Goal: Task Accomplishment & Management: Manage account settings

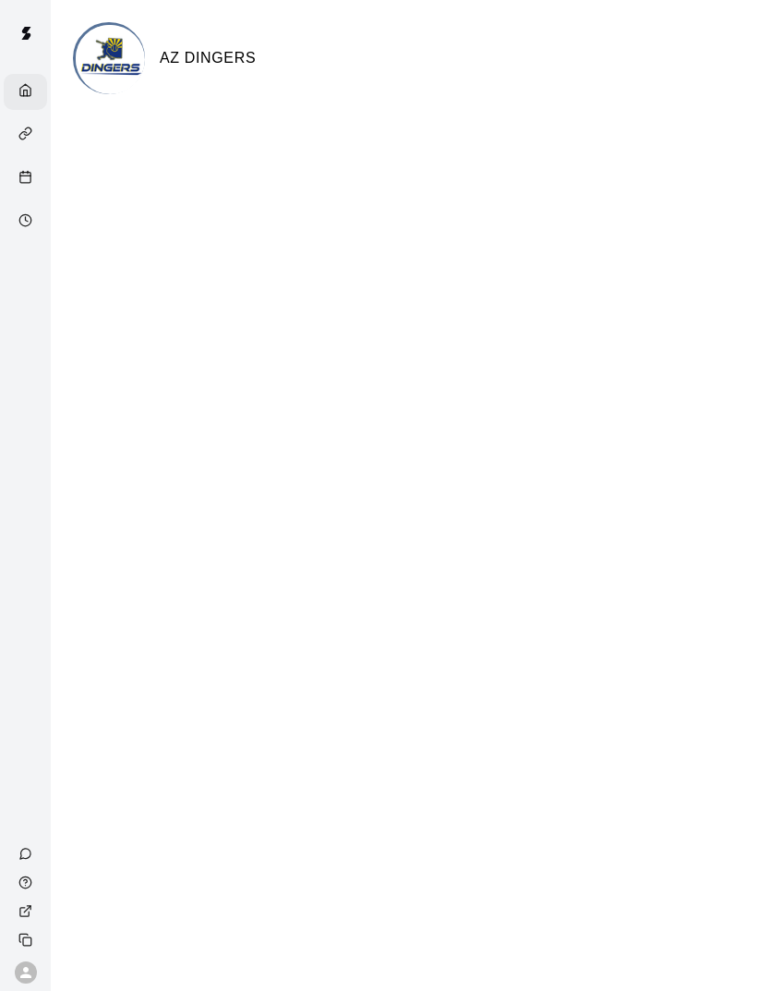
click at [29, 129] on icon "Services" at bounding box center [27, 130] width 6 height 7
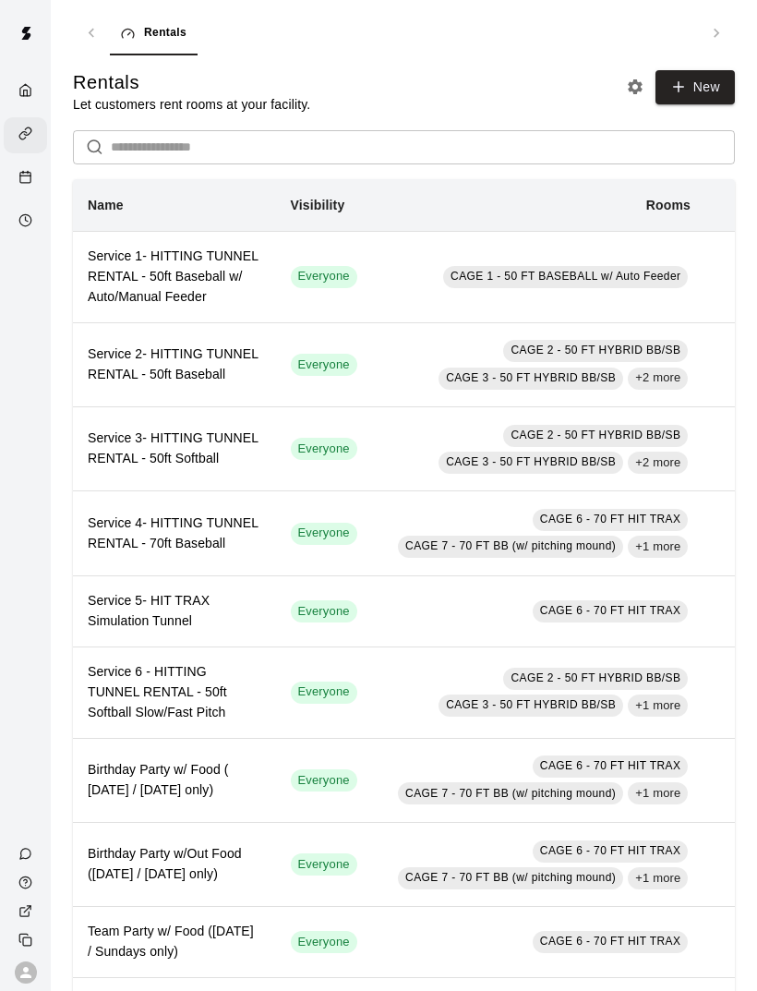
click at [31, 176] on icon "Calendar" at bounding box center [25, 177] width 14 height 14
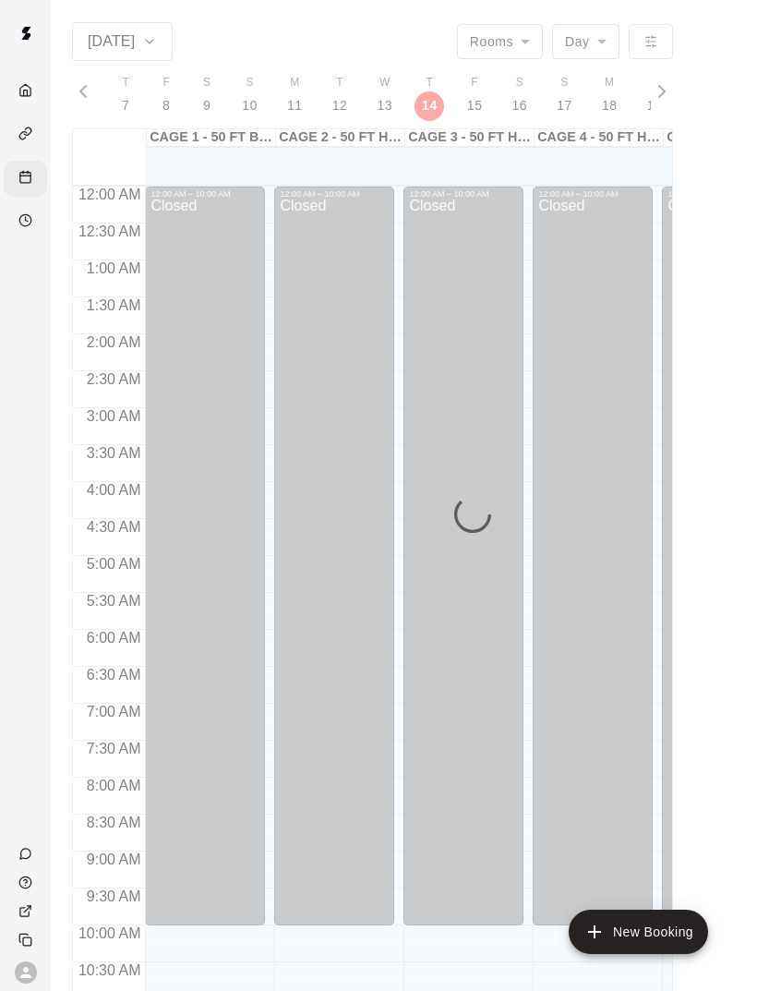
scroll to position [832, 0]
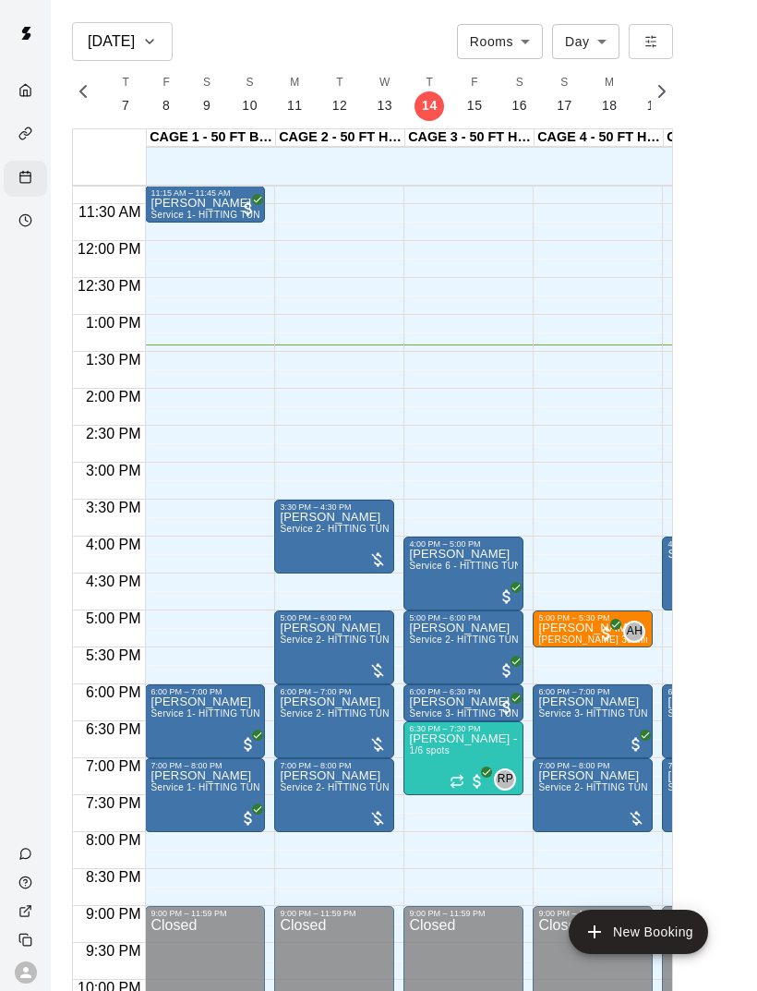
click at [30, 224] on icon "Availability" at bounding box center [25, 220] width 14 height 14
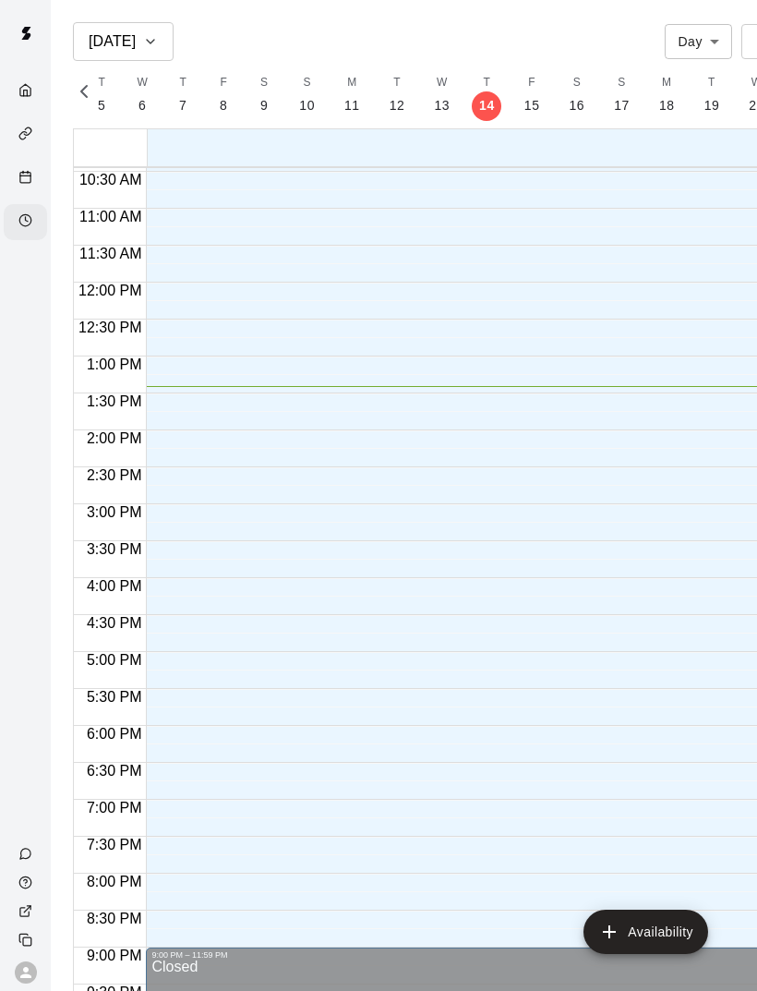
scroll to position [742, 0]
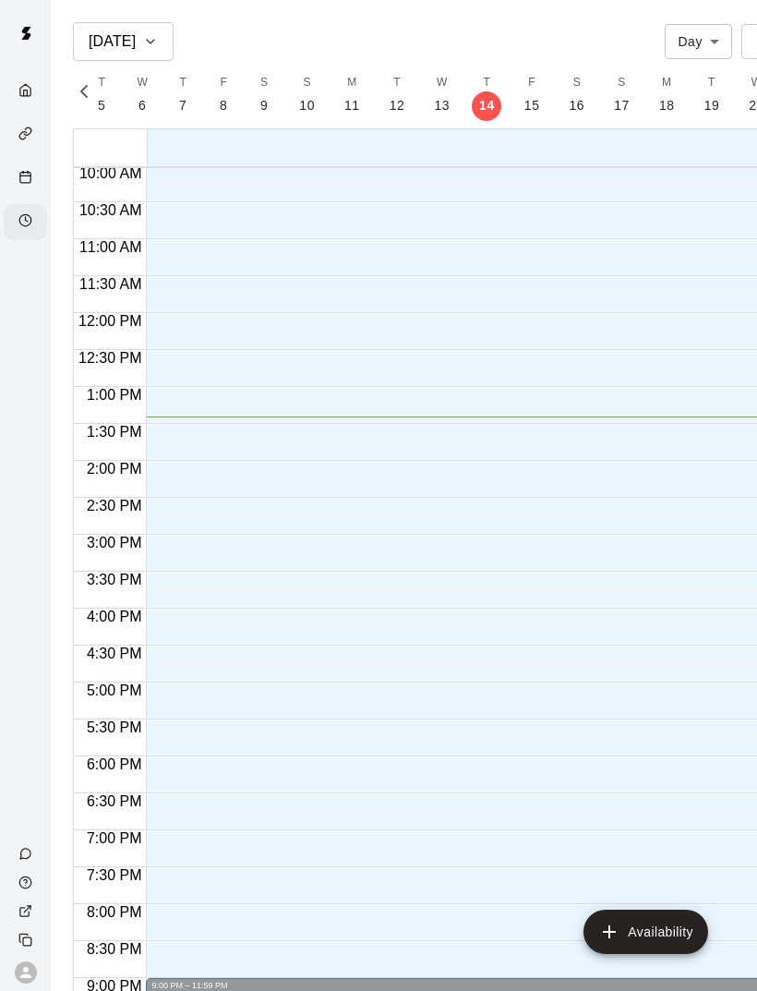
click at [30, 176] on rect "Calendar" at bounding box center [25, 178] width 10 height 10
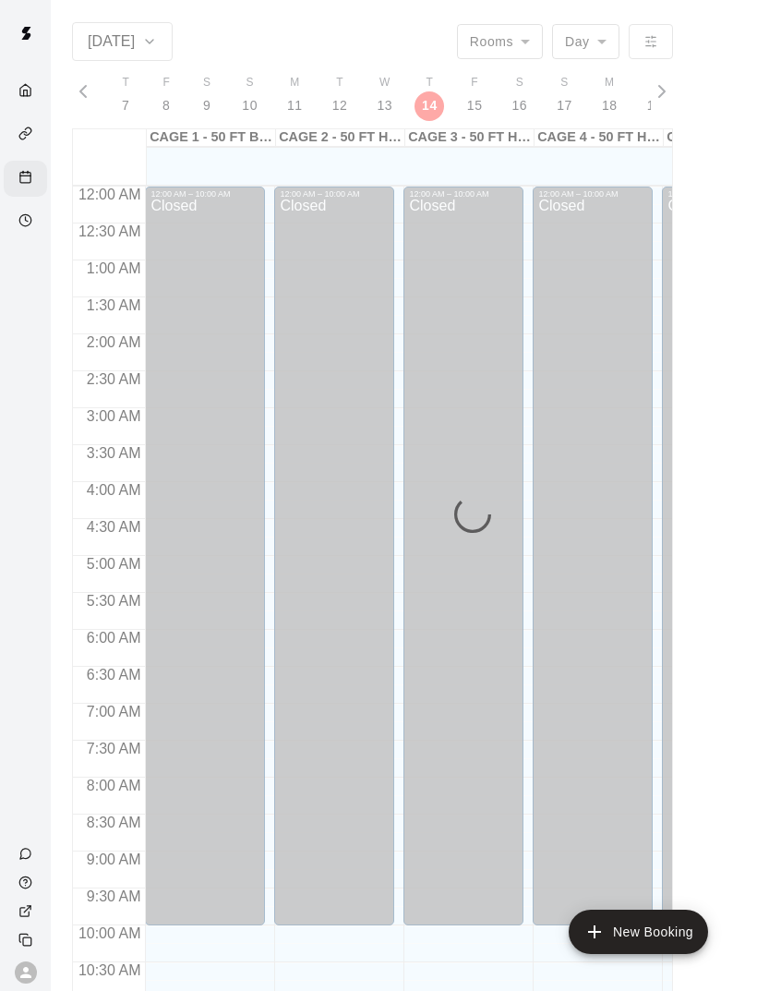
scroll to position [832, 0]
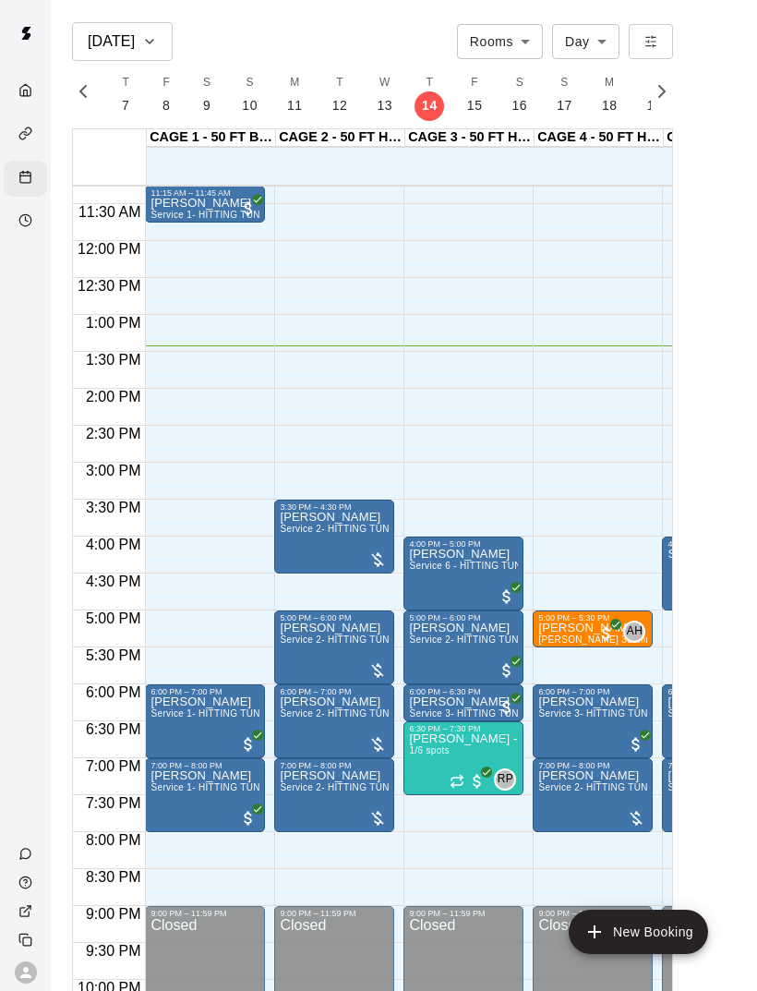
click at [32, 219] on div "Availability" at bounding box center [29, 222] width 23 height 18
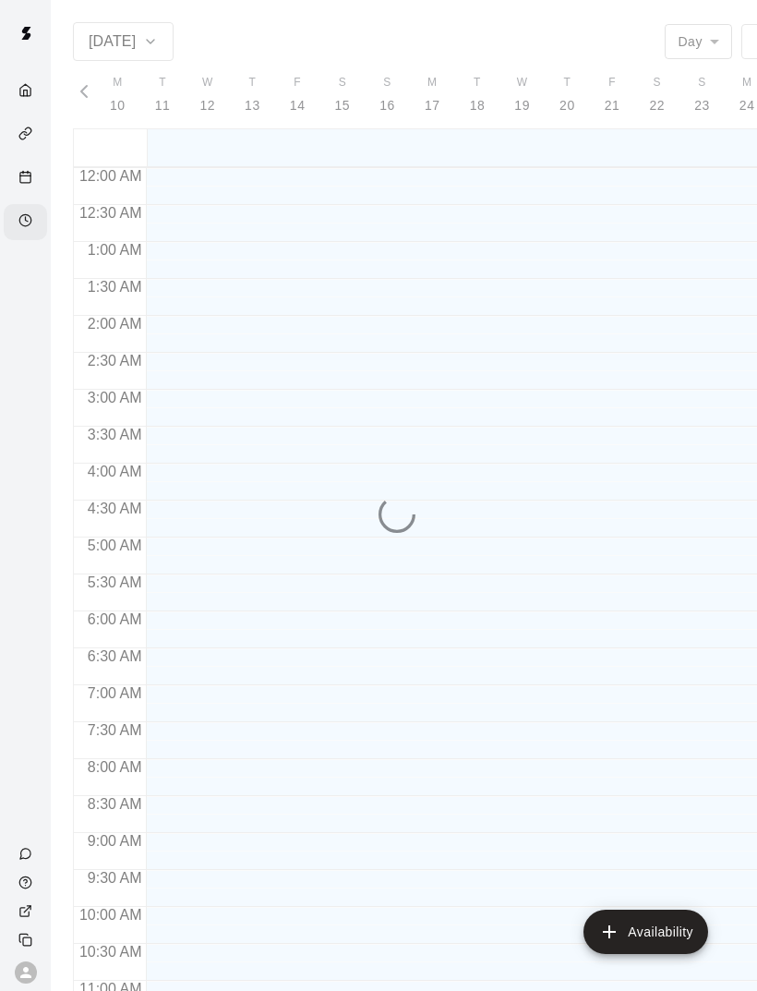
scroll to position [869, 0]
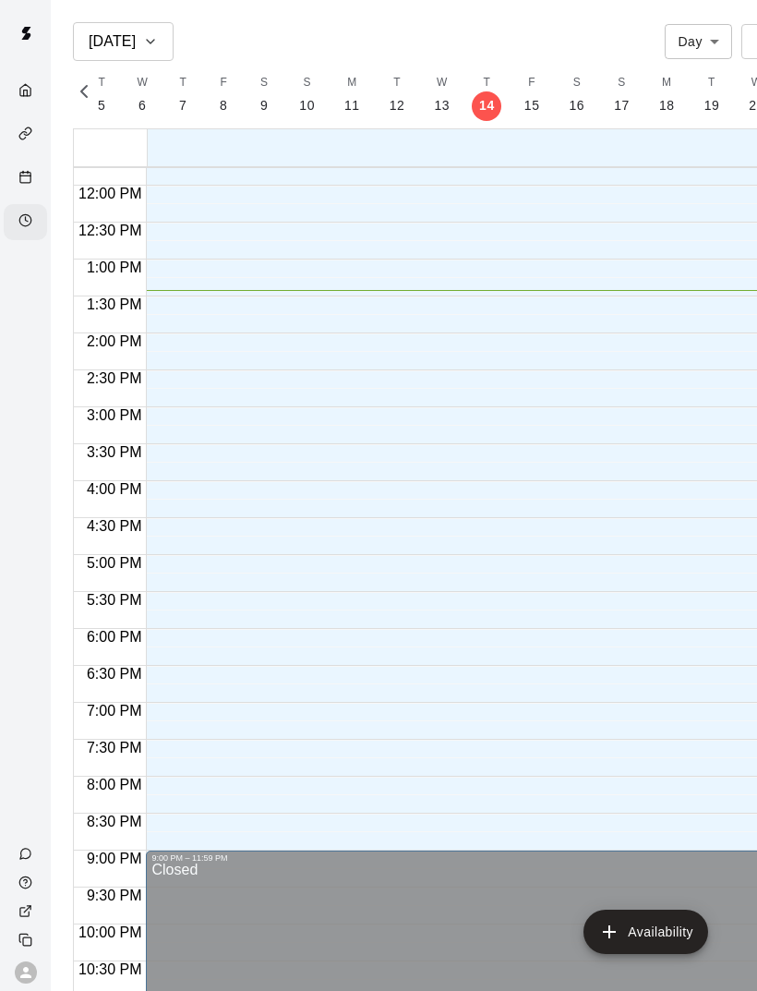
click at [660, 915] on button "Availability" at bounding box center [646, 932] width 125 height 44
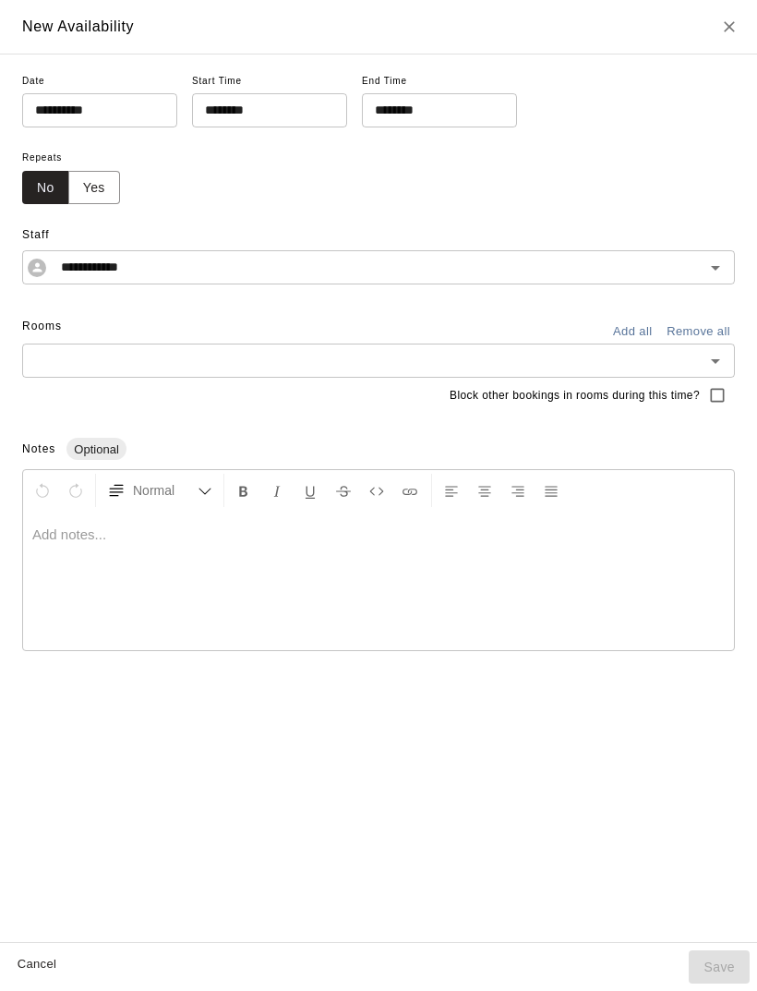
click at [106, 113] on input "**********" at bounding box center [93, 110] width 142 height 34
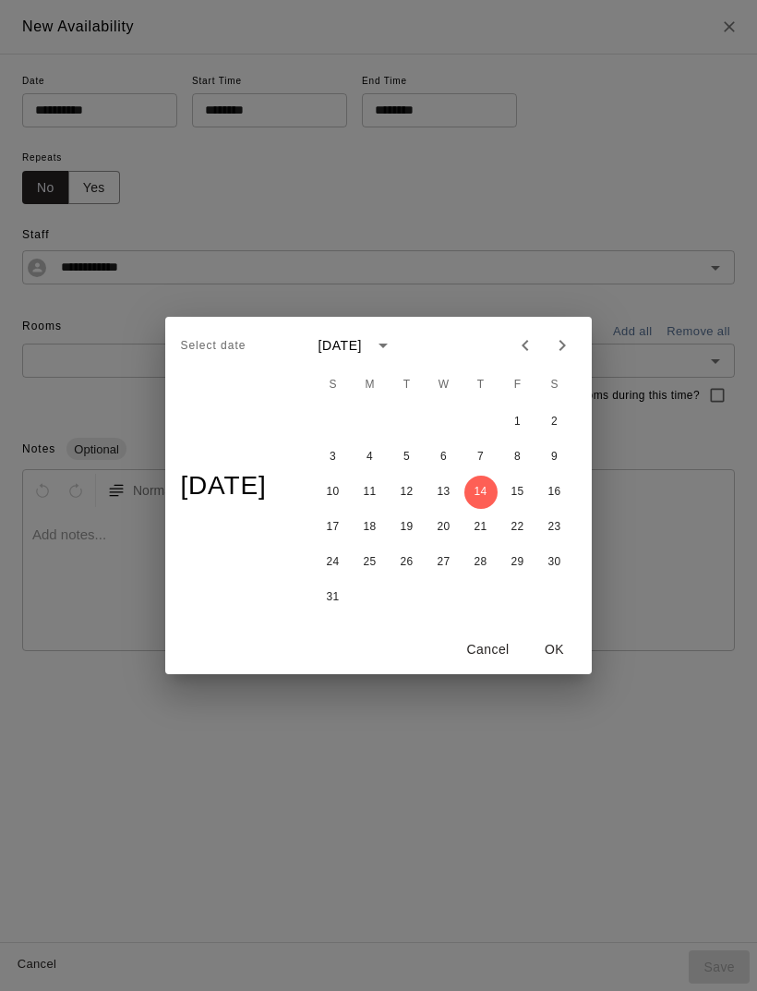
click at [510, 644] on button "Cancel" at bounding box center [488, 650] width 59 height 34
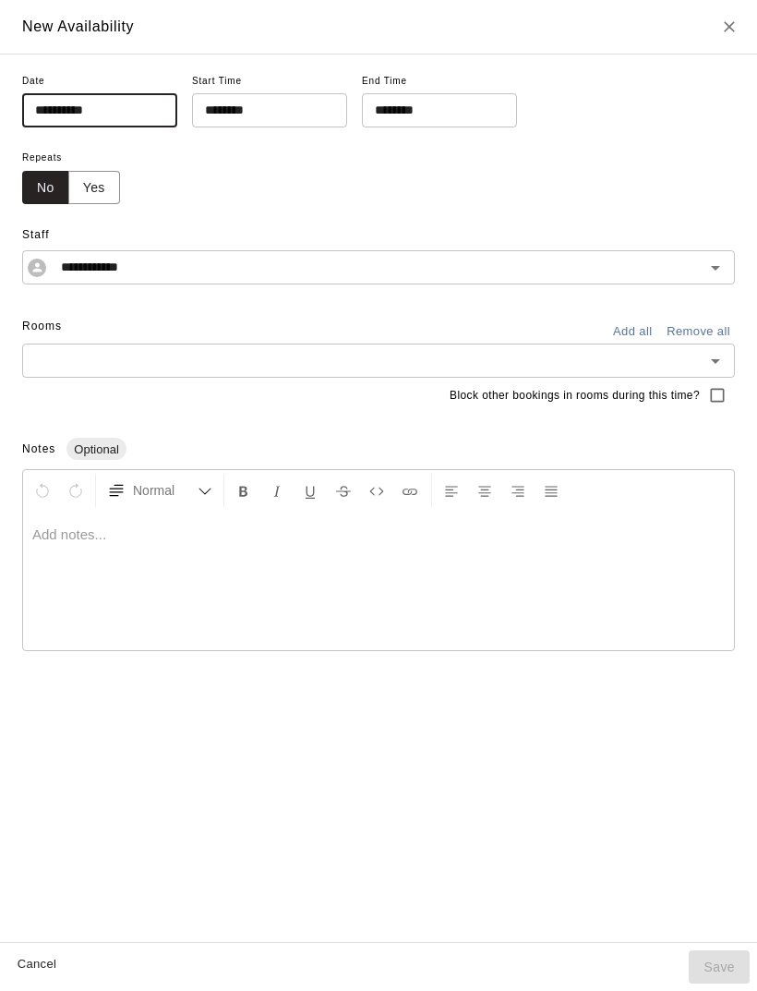
click at [727, 34] on icon "Close" at bounding box center [729, 27] width 18 height 18
type input "**********"
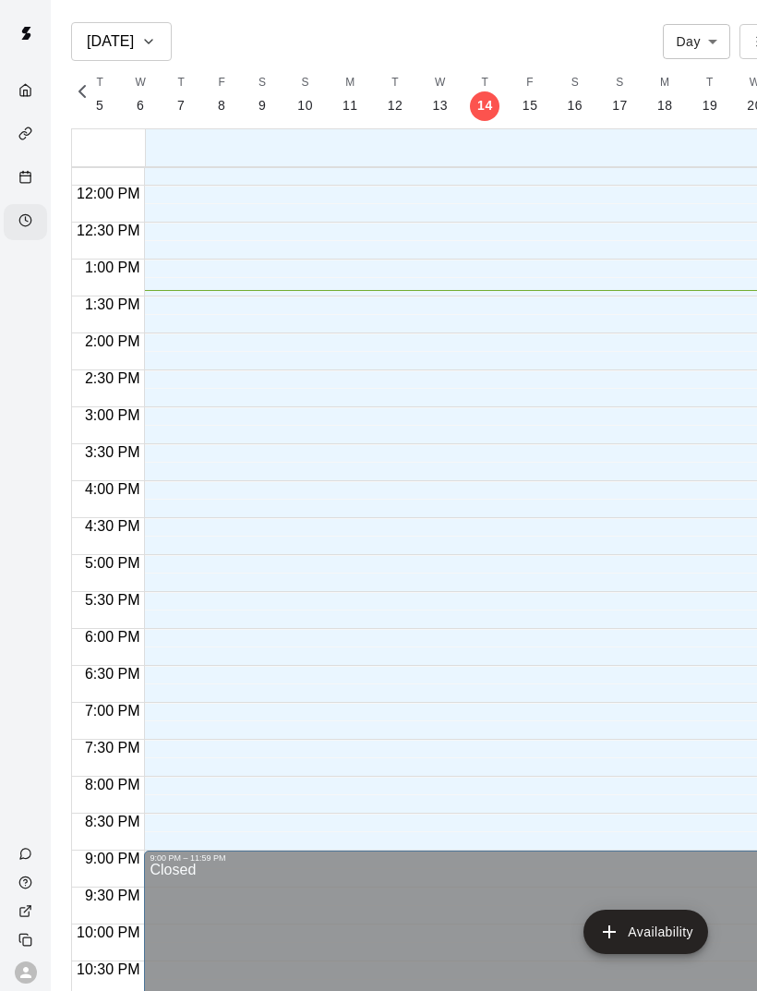
scroll to position [0, 0]
click at [638, 917] on button "Availability" at bounding box center [646, 932] width 125 height 44
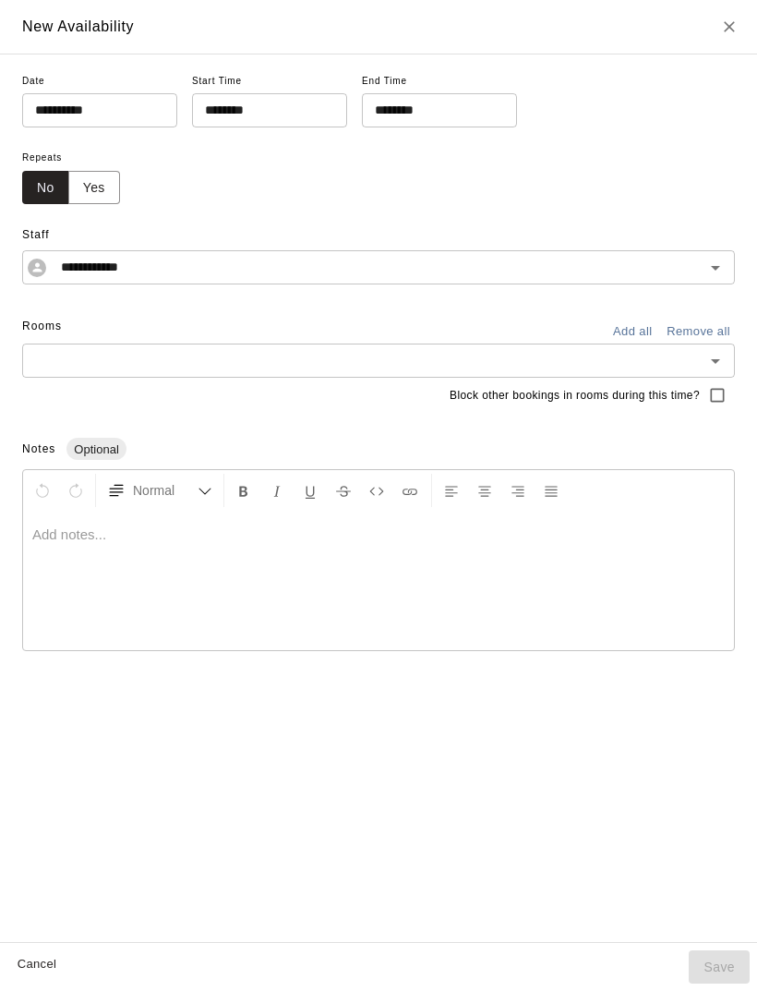
click at [636, 326] on button "Add all" at bounding box center [632, 332] width 59 height 29
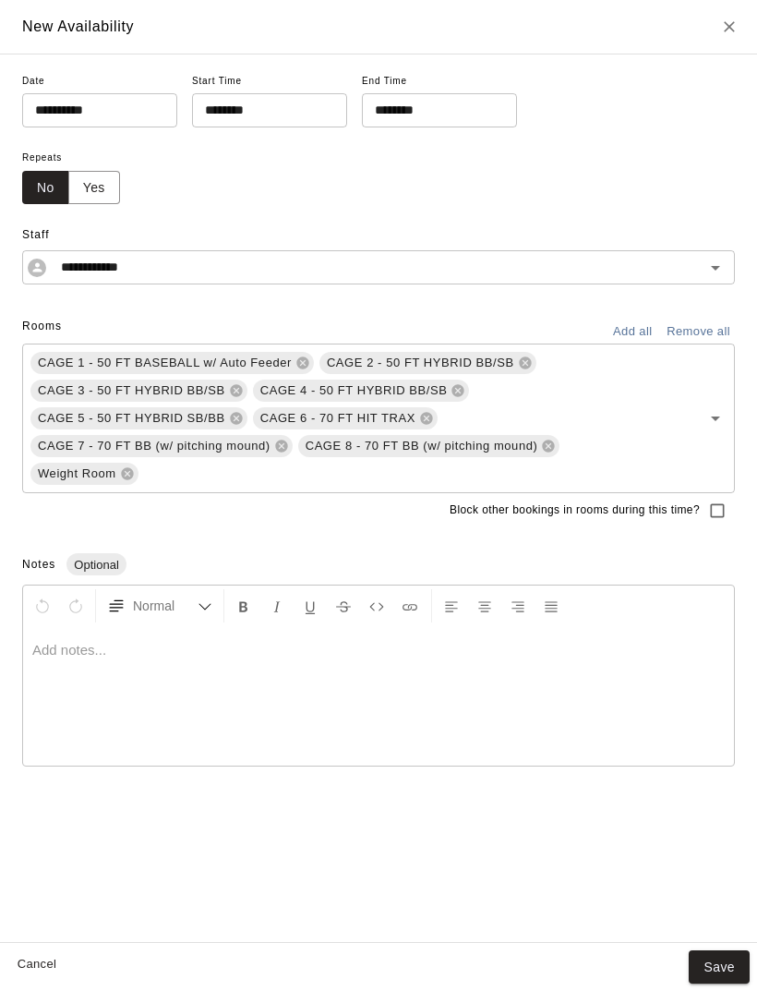
click at [692, 333] on button "Remove all" at bounding box center [698, 332] width 73 height 29
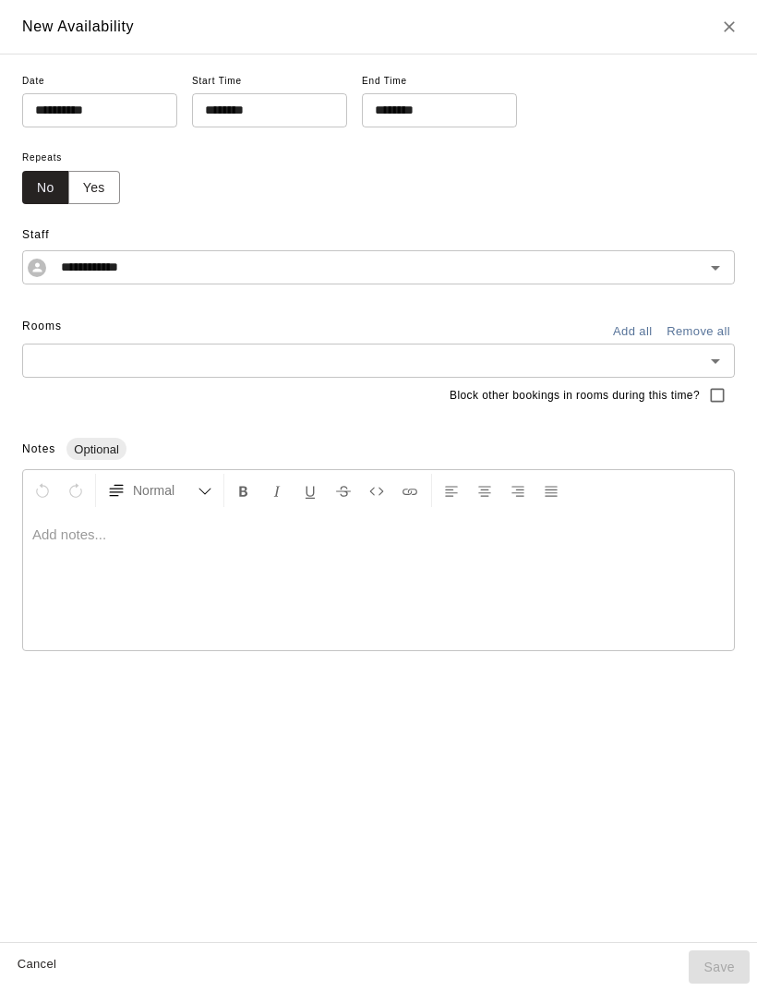
click at [730, 42] on button "Close" at bounding box center [729, 26] width 33 height 33
type input "**********"
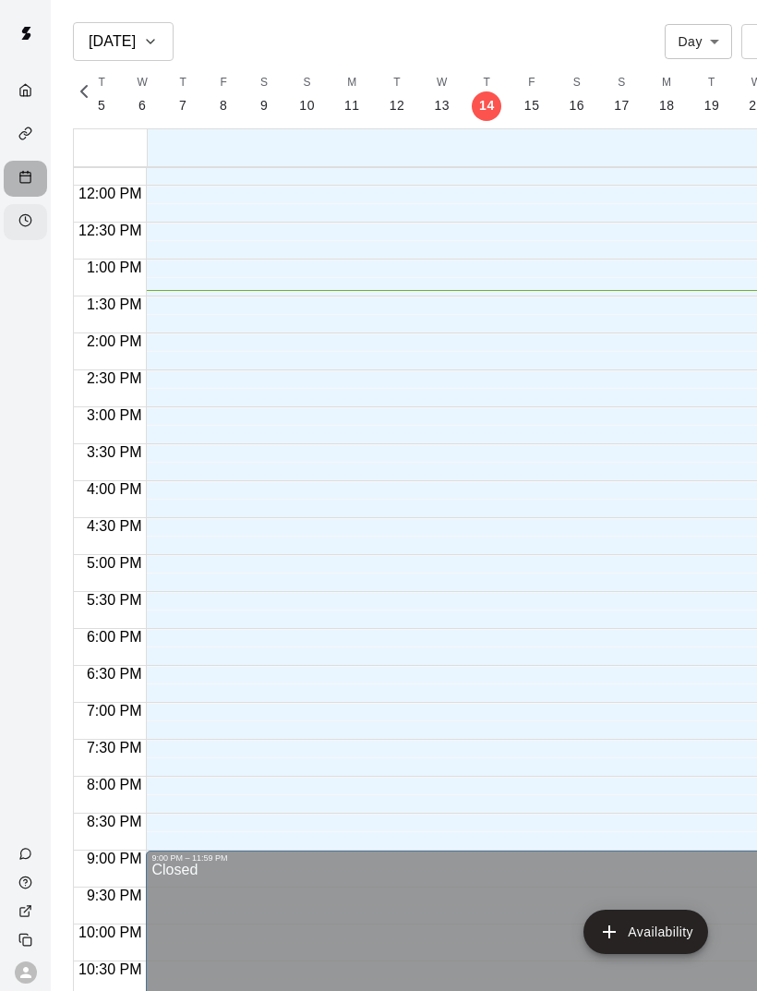
click at [34, 169] on div "Calendar" at bounding box center [25, 179] width 43 height 36
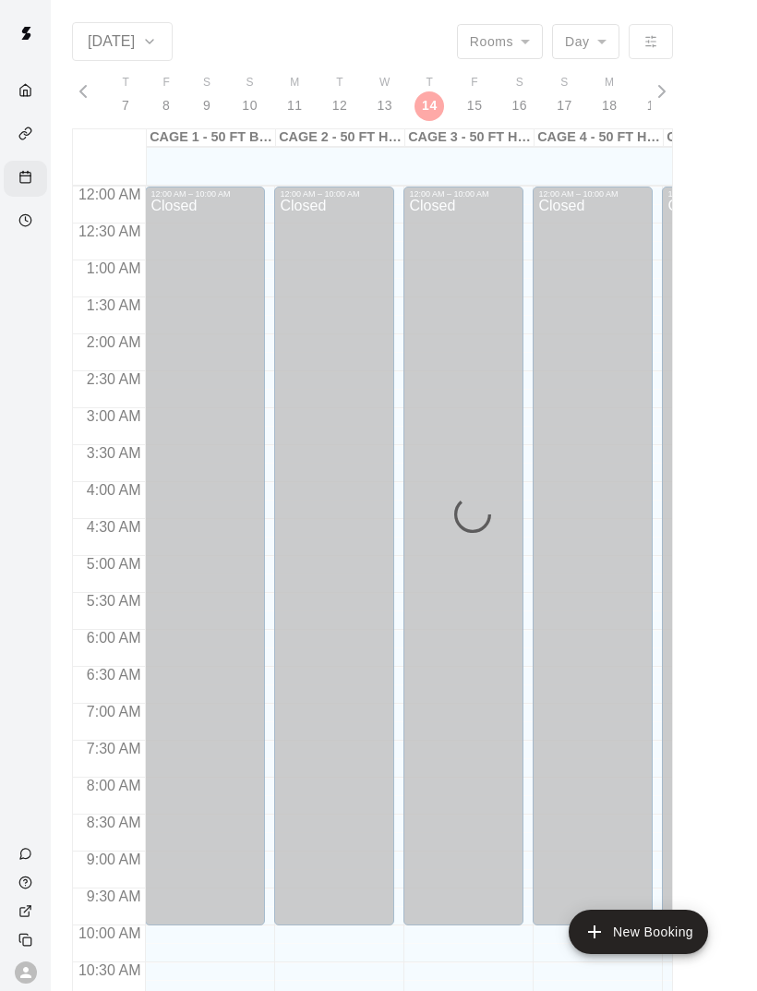
scroll to position [832, 0]
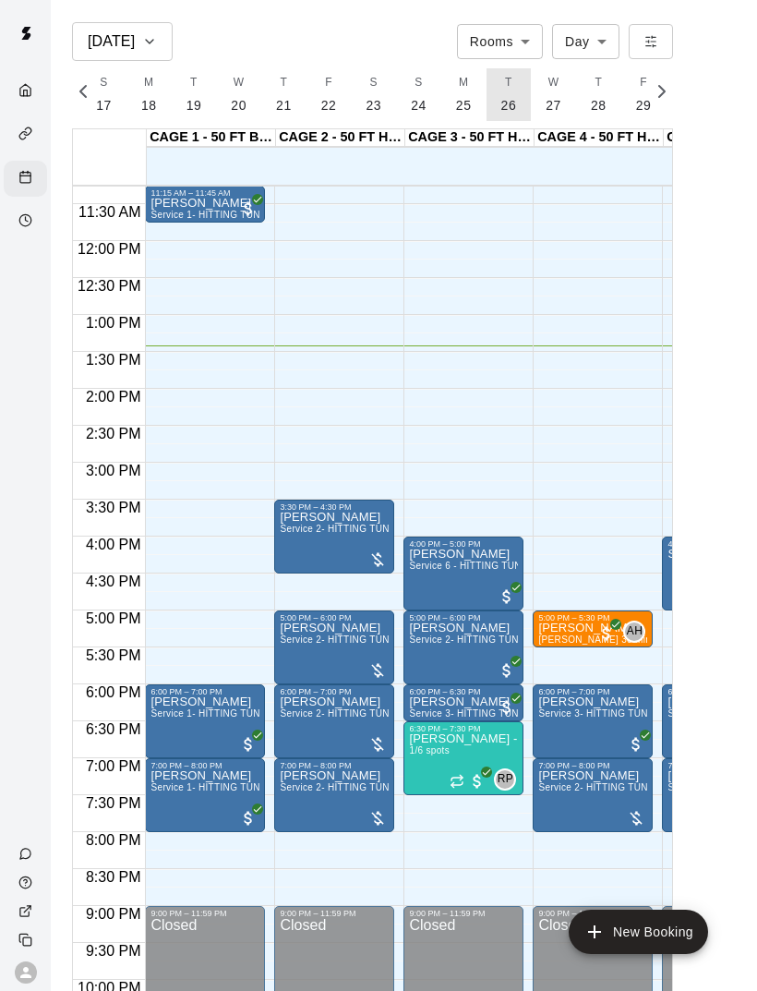
click at [506, 99] on p "26" at bounding box center [510, 105] width 16 height 19
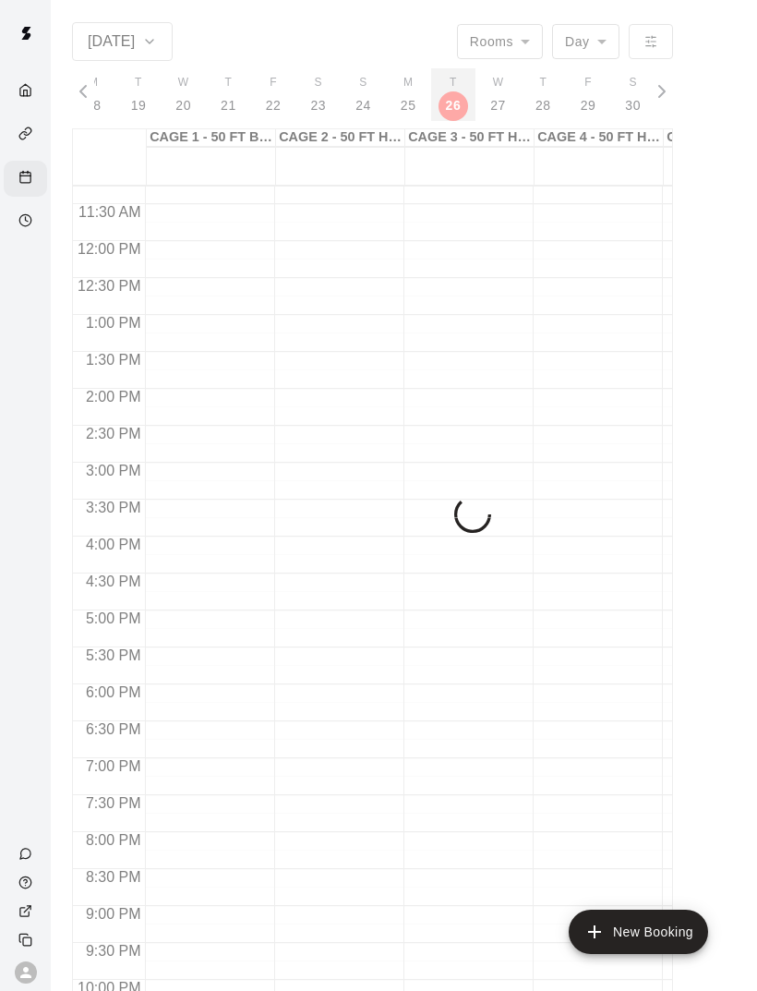
scroll to position [0, 8295]
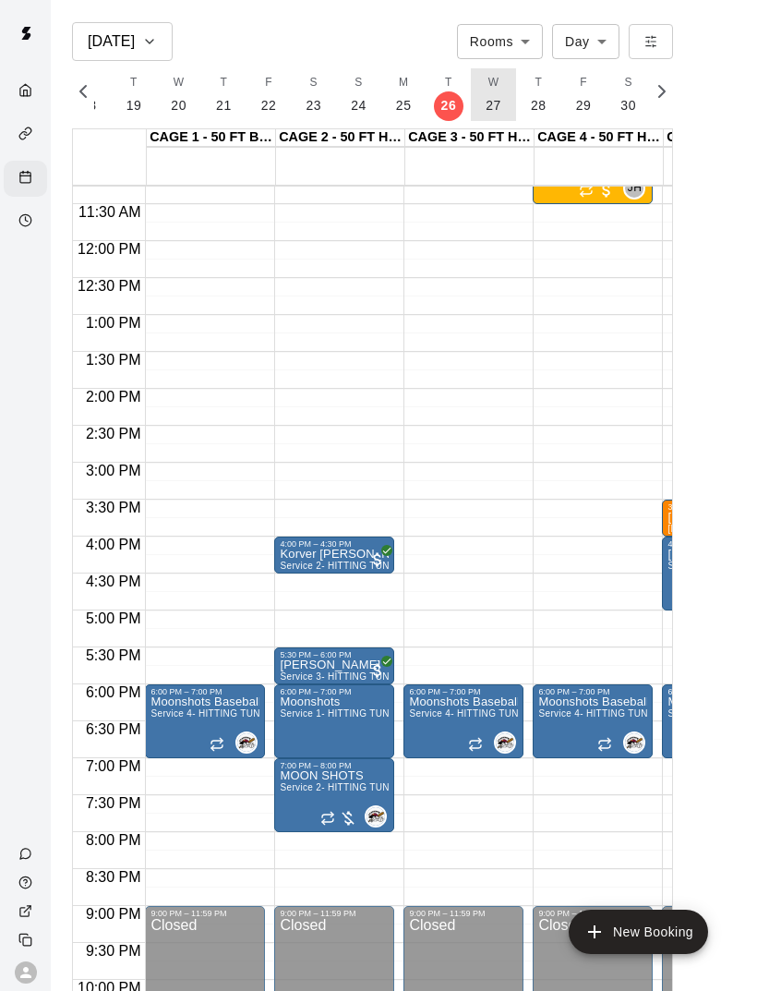
click at [486, 101] on p "27" at bounding box center [494, 105] width 16 height 19
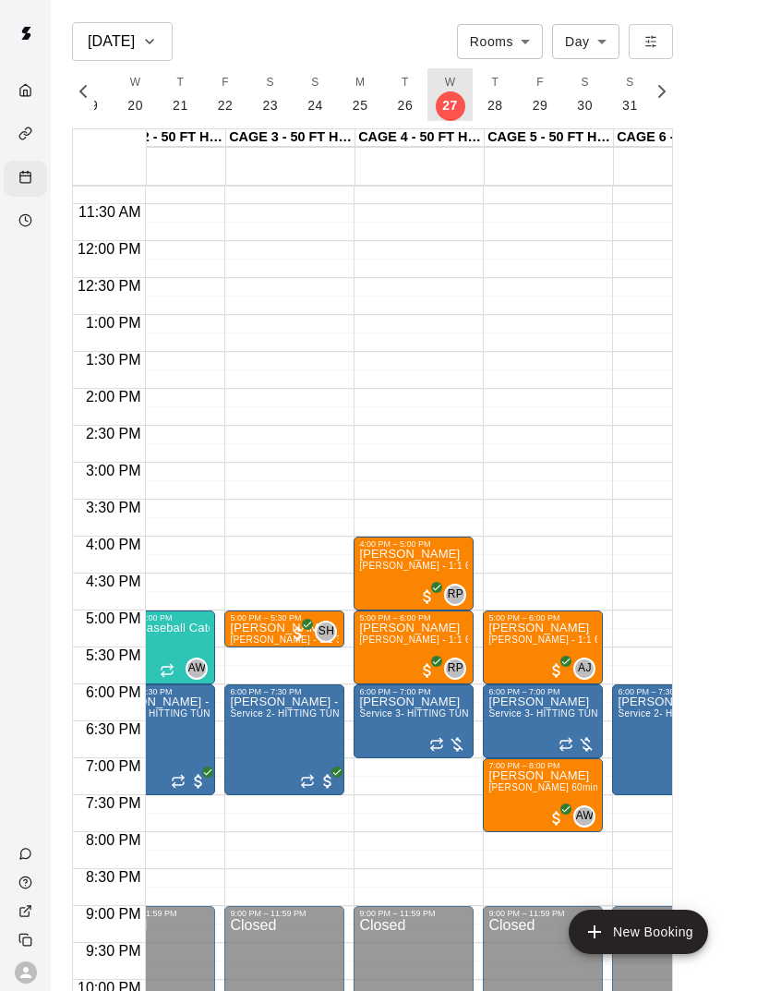
scroll to position [0, 0]
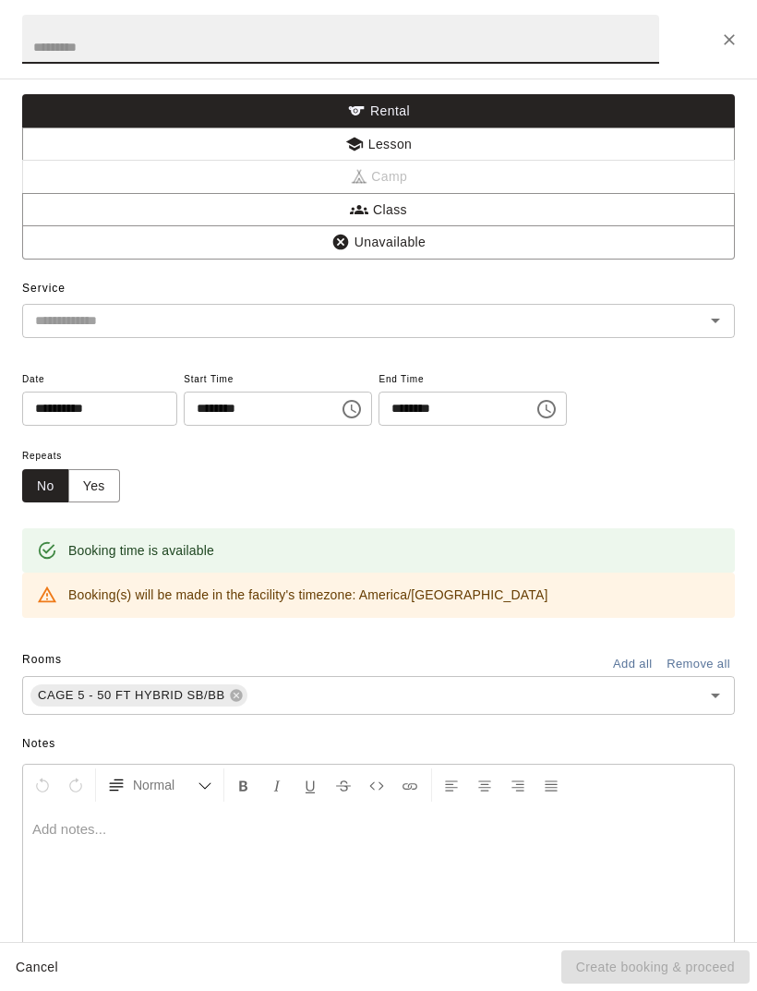
click at [493, 42] on input "text" at bounding box center [340, 39] width 637 height 49
type input "*"
click at [708, 319] on icon "Open" at bounding box center [716, 320] width 22 height 22
type input "**********"
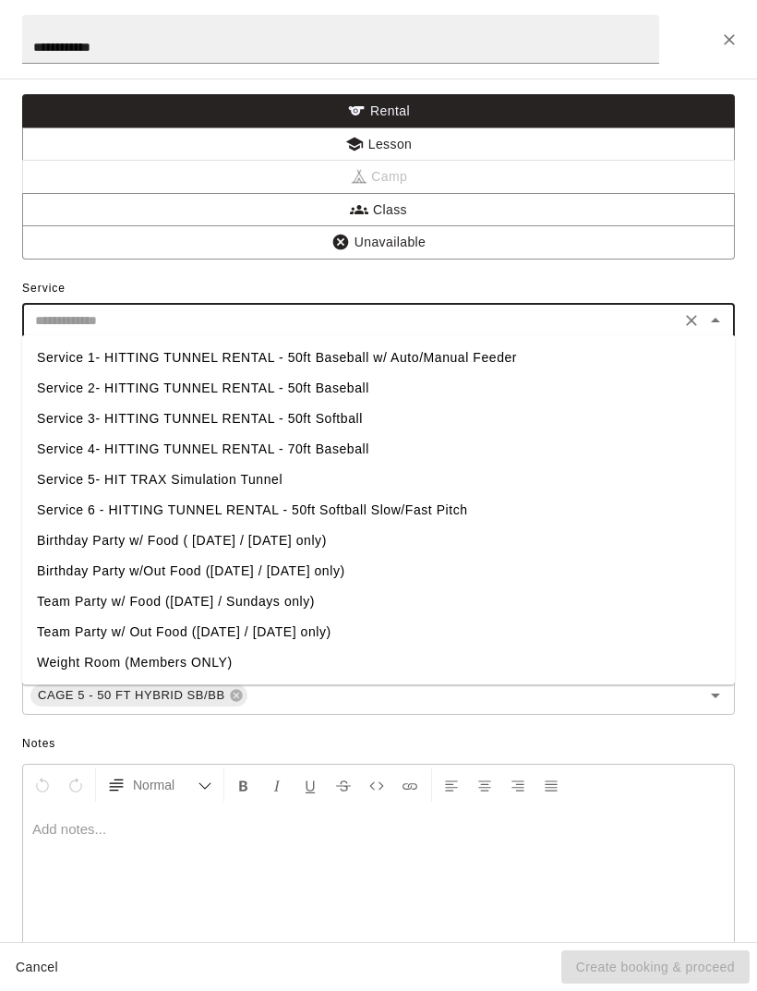
click at [394, 416] on li "Service 3- HITTING TUNNEL RENTAL - 50ft Softball" at bounding box center [378, 419] width 713 height 30
type input "**********"
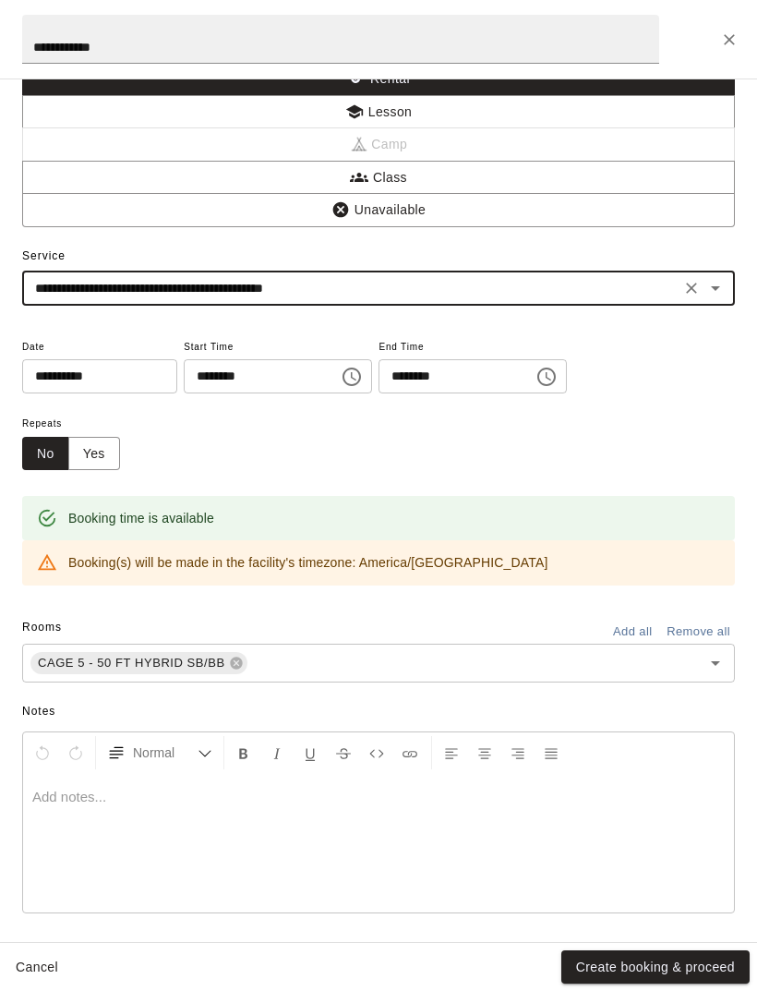
scroll to position [31, 0]
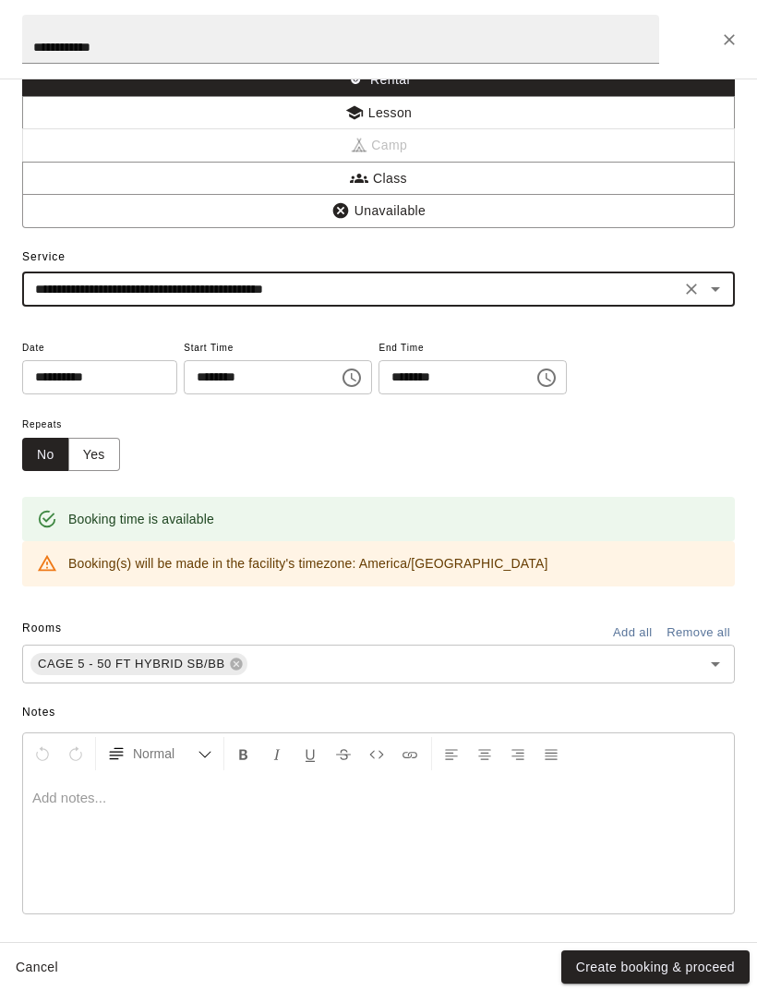
click at [689, 459] on div "Repeats No Yes" at bounding box center [378, 442] width 713 height 58
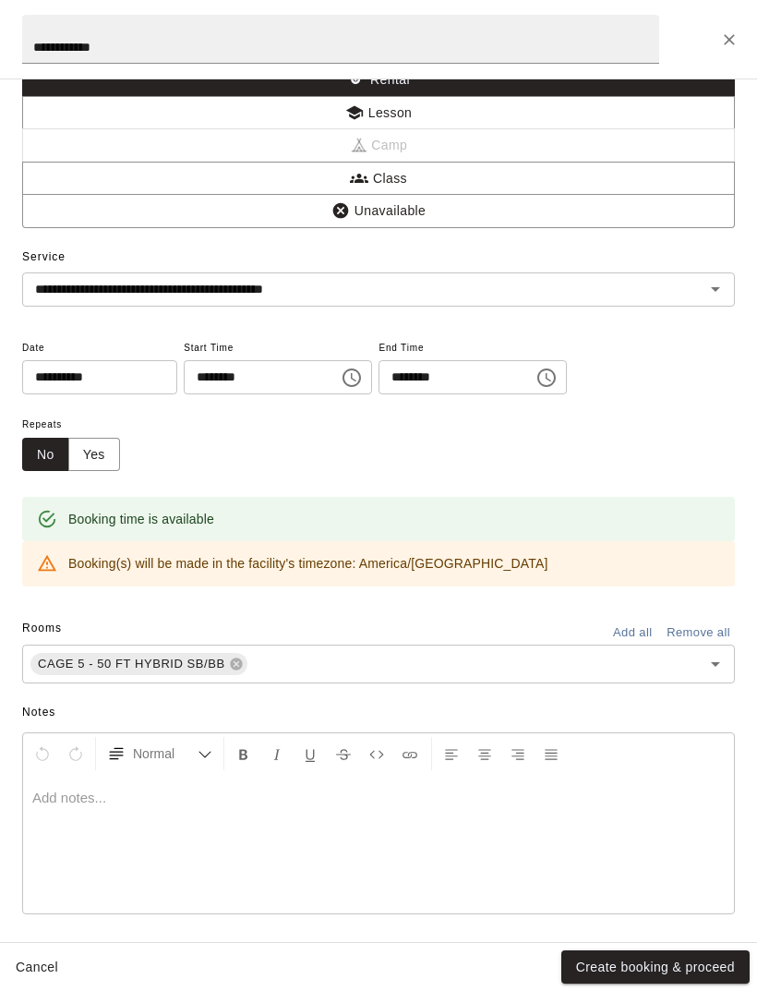
click at [689, 459] on div "Repeats No Yes" at bounding box center [378, 442] width 713 height 58
click at [635, 957] on button "Create booking & proceed" at bounding box center [656, 967] width 188 height 34
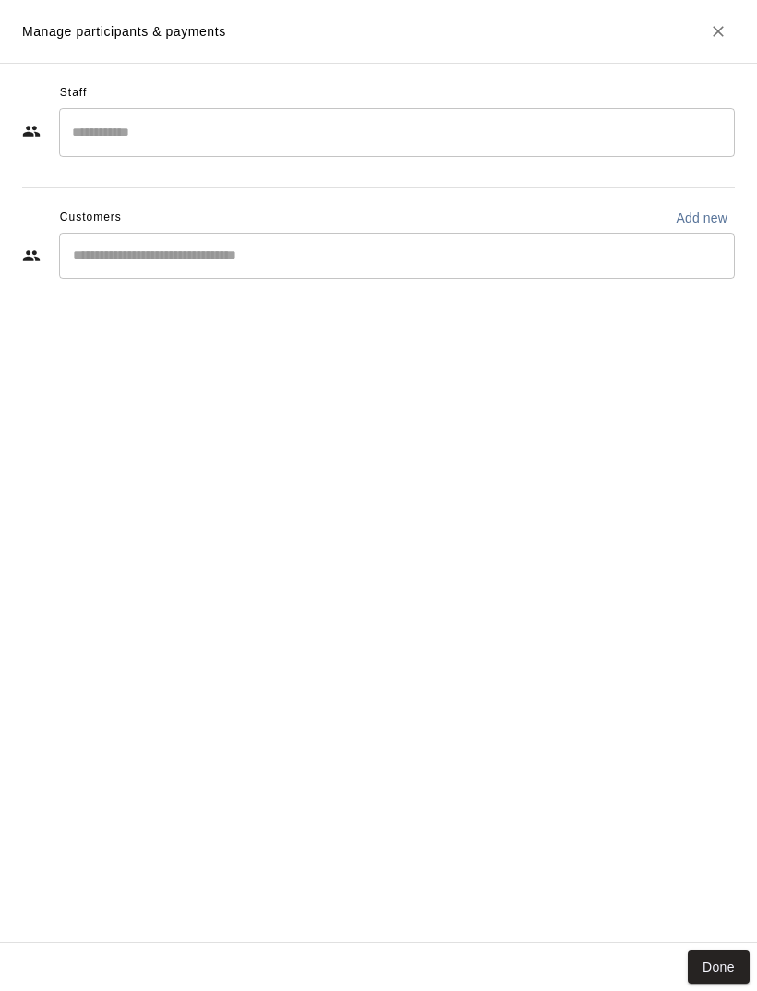
click at [463, 146] on input "Search staff" at bounding box center [396, 132] width 659 height 32
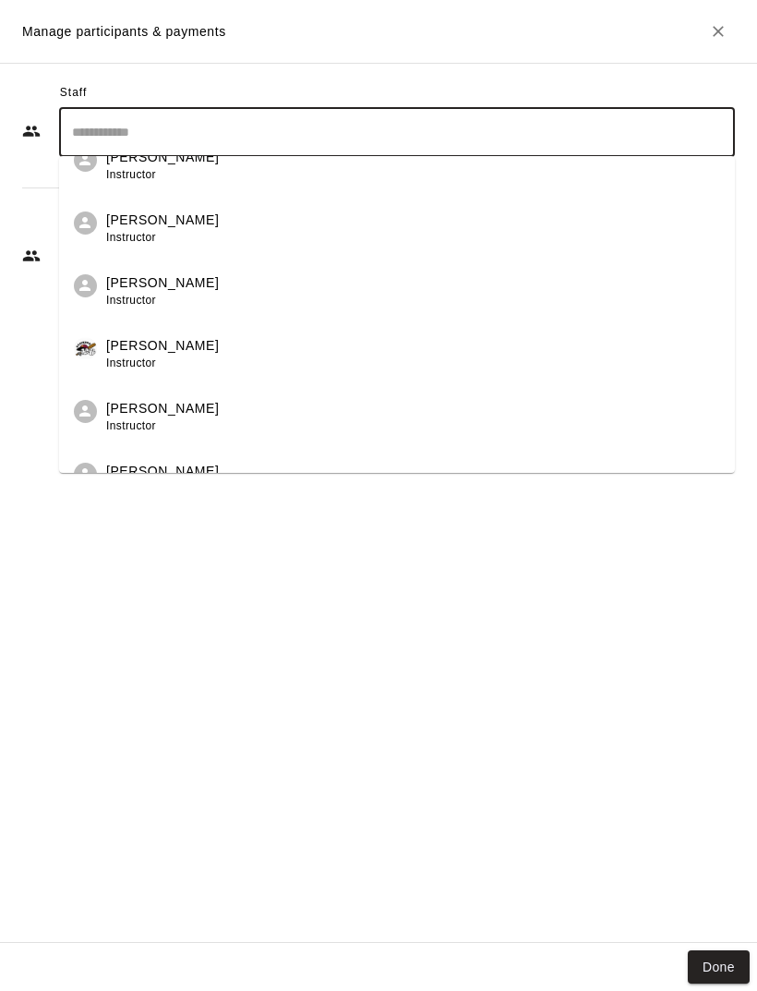
scroll to position [490, 0]
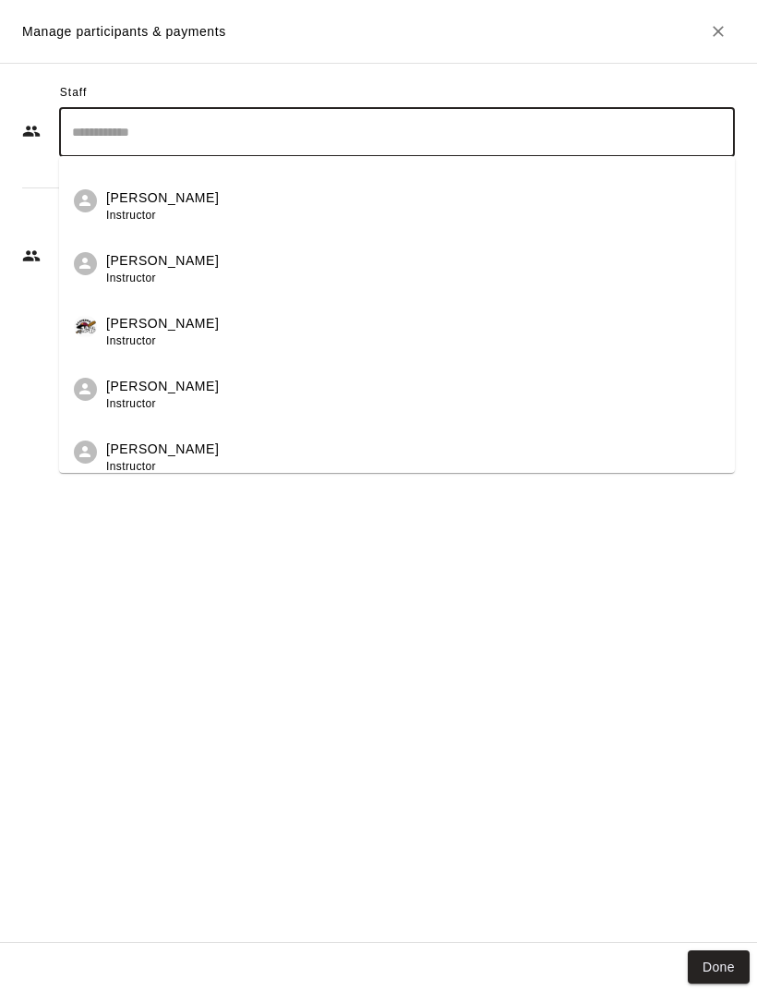
click at [391, 266] on div "[PERSON_NAME] Instructor" at bounding box center [413, 269] width 614 height 36
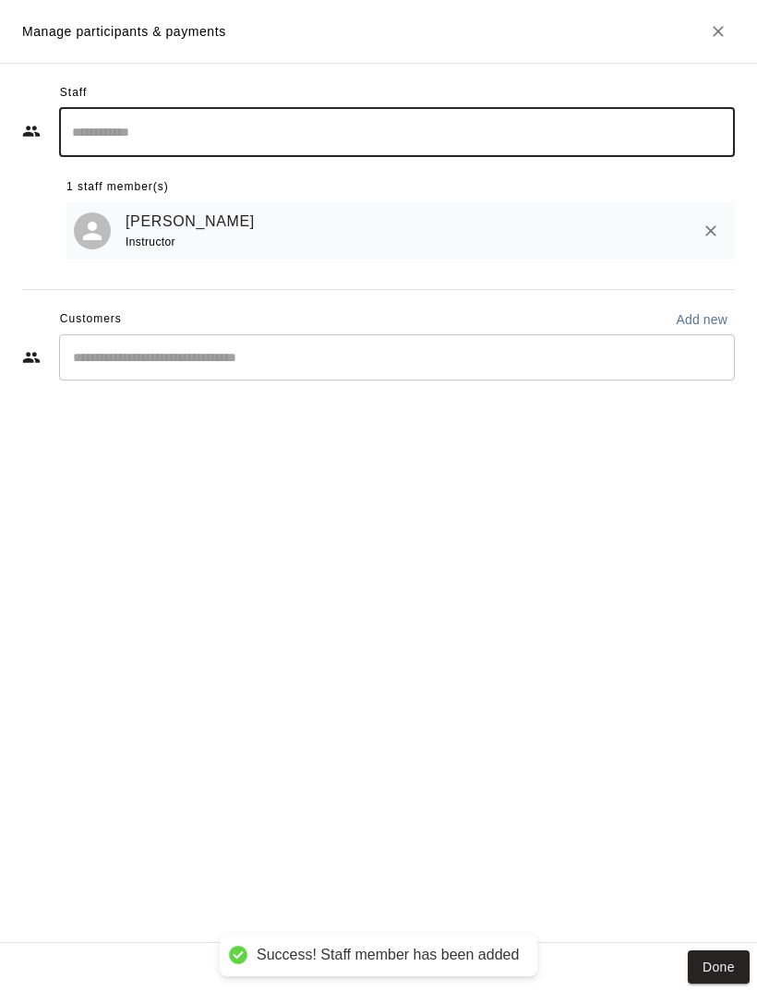
click at [683, 513] on div "Staff ​ 1 staff member(s) [PERSON_NAME] Instructor Customers Add new ​" at bounding box center [378, 503] width 757 height 880
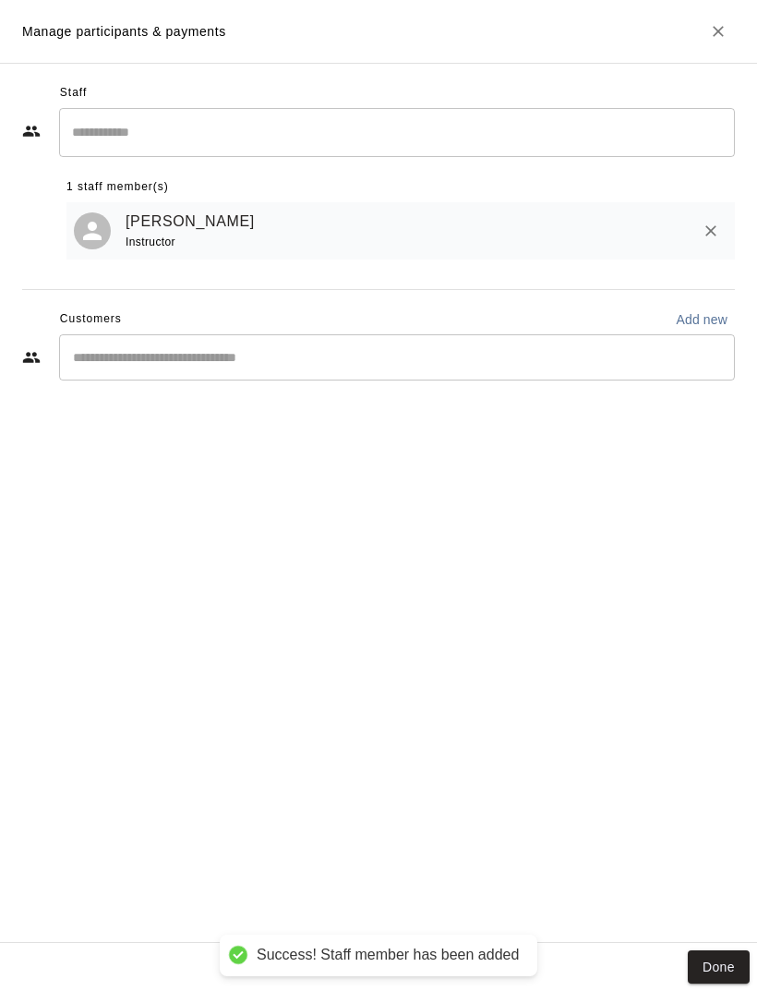
click at [736, 958] on button "Done" at bounding box center [719, 967] width 62 height 34
